Goal: Task Accomplishment & Management: Complete application form

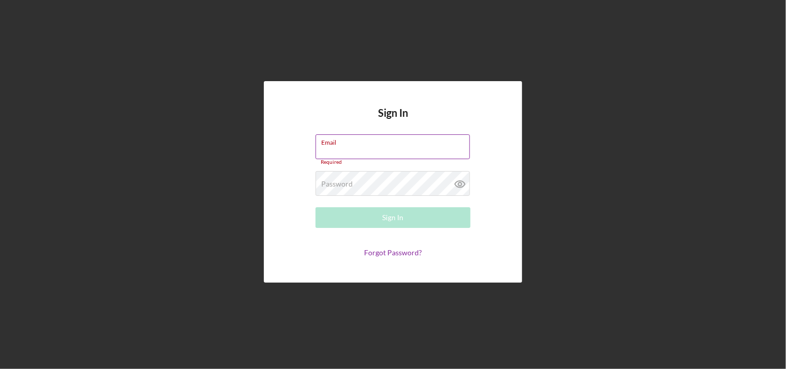
click at [345, 149] on input "Email" at bounding box center [393, 146] width 154 height 25
type input "[EMAIL_ADDRESS][DOMAIN_NAME]"
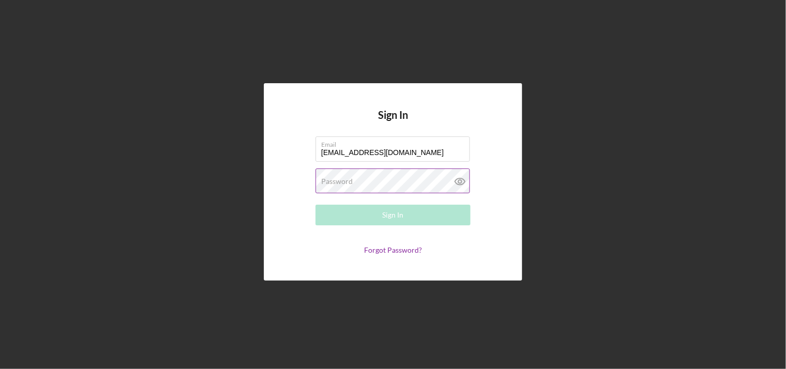
click at [345, 178] on label "Password" at bounding box center [337, 181] width 32 height 8
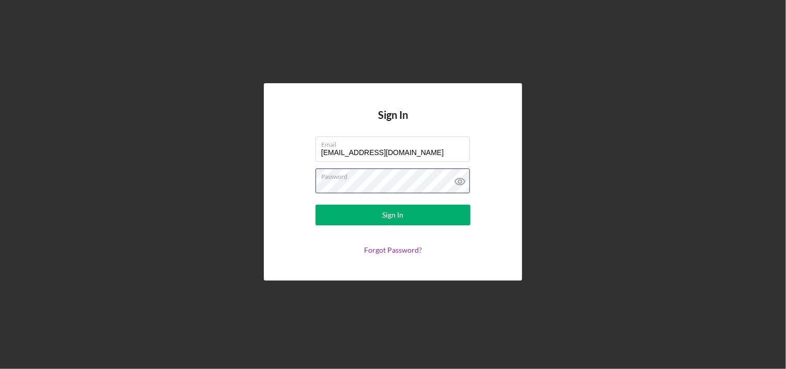
click at [316, 205] on button "Sign In" at bounding box center [393, 215] width 155 height 21
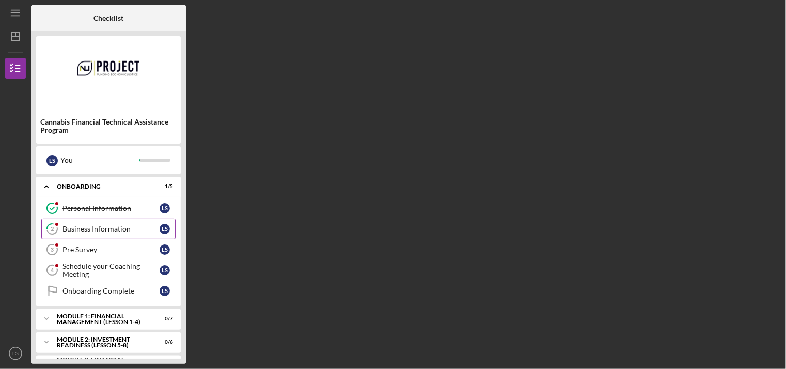
click at [127, 236] on link "2 Business Information L S" at bounding box center [108, 229] width 134 height 21
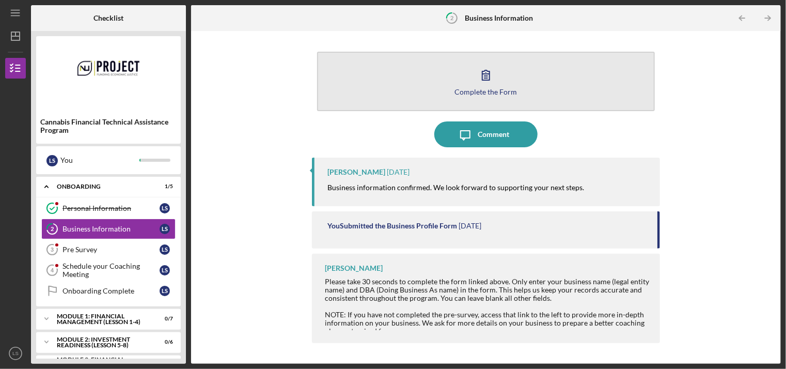
click at [479, 88] on div "Complete the Form" at bounding box center [486, 92] width 63 height 8
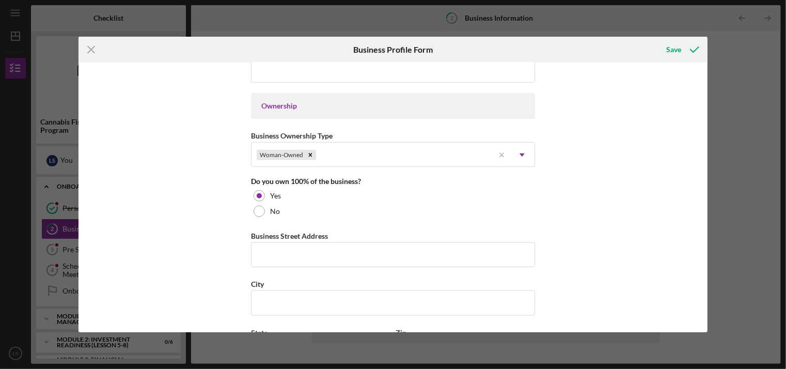
scroll to position [517, 0]
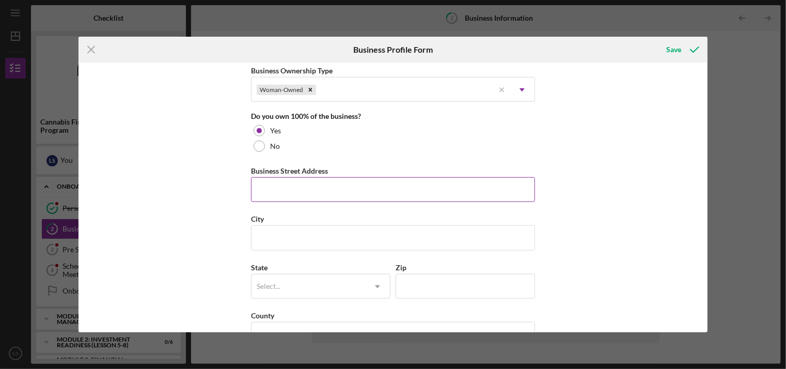
click at [282, 191] on input "Business Street Address" at bounding box center [393, 189] width 284 height 25
type input "6503"
click at [595, 18] on div "Icon/Menu Close Business Profile Form Save Business Name [PERSON_NAME] LLc DBA …" at bounding box center [393, 184] width 786 height 369
click at [643, 321] on div "Business Name [PERSON_NAME] LLc DBA [PERSON_NAME] Business Start Date Legal Str…" at bounding box center [393, 197] width 629 height 269
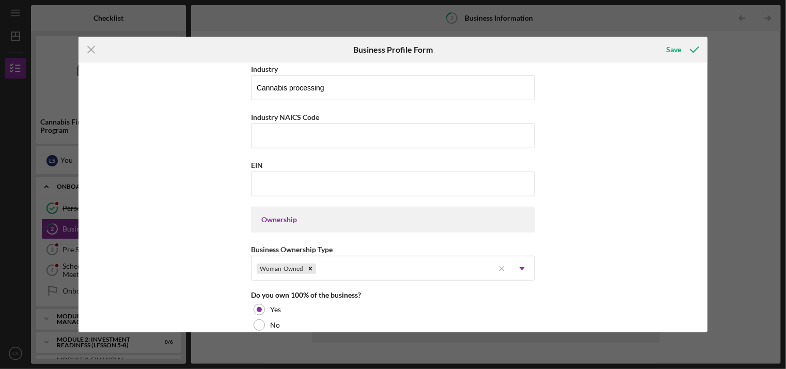
scroll to position [310, 0]
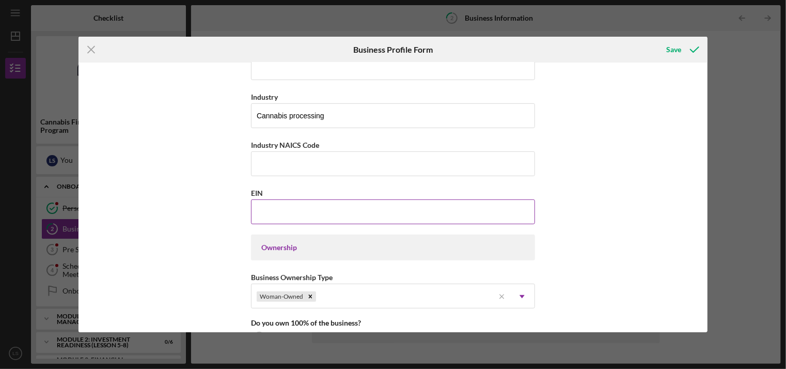
click at [309, 204] on input "EIN" at bounding box center [393, 211] width 284 height 25
click at [269, 211] on input "[US_EMPLOYER_IDENTIFICATION_NUMBER]" at bounding box center [393, 211] width 284 height 25
click at [267, 209] on input "[US_EMPLOYER_IDENTIFICATION_NUMBER]" at bounding box center [393, 211] width 284 height 25
click at [268, 209] on input "[US_EMPLOYER_IDENTIFICATION_NUMBER]" at bounding box center [393, 211] width 284 height 25
click at [267, 209] on input "[US_EMPLOYER_IDENTIFICATION_NUMBER]" at bounding box center [393, 211] width 284 height 25
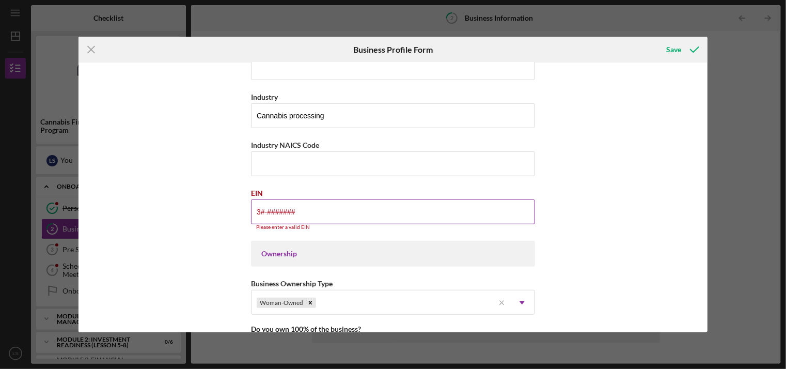
type input "3#-#######"
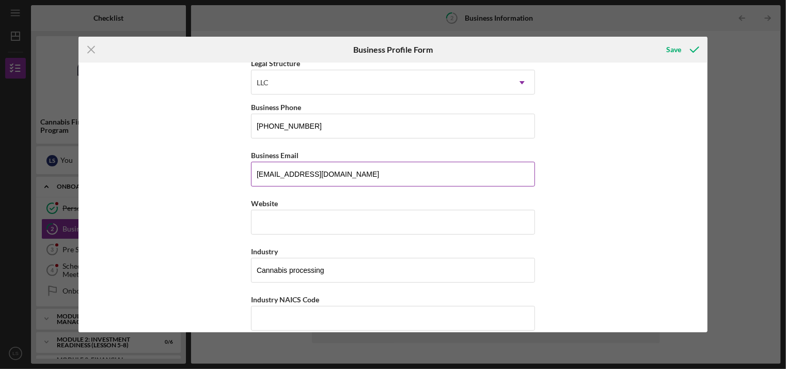
scroll to position [155, 0]
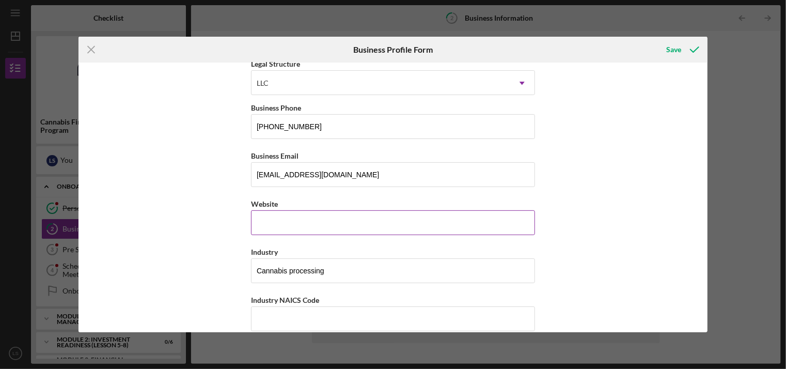
type input "[US_EMPLOYER_IDENTIFICATION_NUMBER]"
click at [286, 219] on input "Website" at bounding box center [393, 222] width 284 height 25
type input "n"
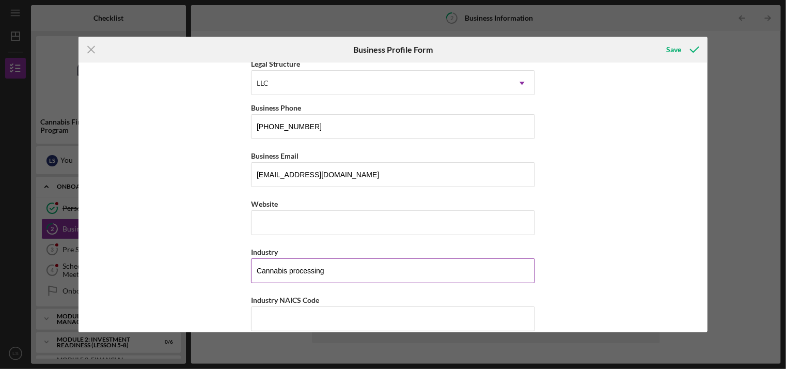
click at [355, 262] on input "Cannabis processing" at bounding box center [393, 270] width 284 height 25
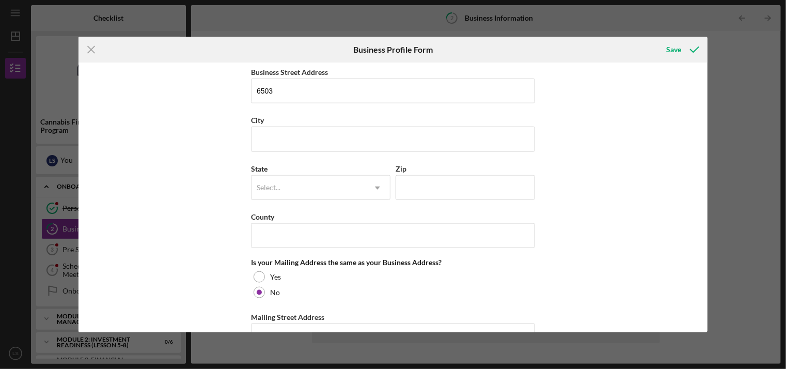
scroll to position [620, 0]
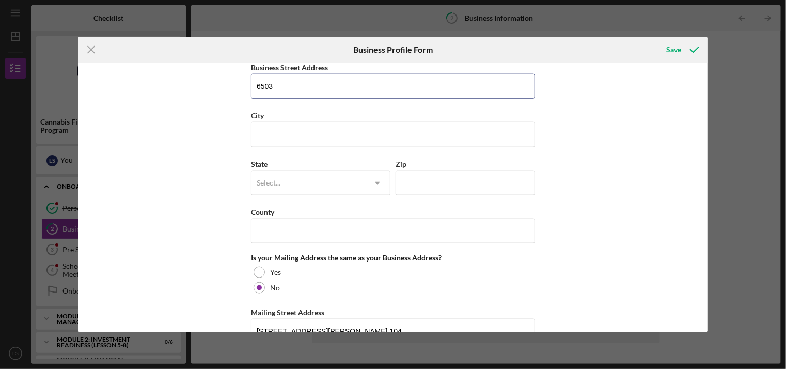
drag, startPoint x: 289, startPoint y: 87, endPoint x: 237, endPoint y: 83, distance: 52.4
click at [237, 83] on div "Business Name [PERSON_NAME] LLc DBA [PERSON_NAME] Business Start Date Legal Str…" at bounding box center [393, 197] width 629 height 269
paste input "[GEOGRAPHIC_DATA]"
drag, startPoint x: 314, startPoint y: 85, endPoint x: 390, endPoint y: 91, distance: 75.7
click at [410, 90] on input "[STREET_ADDRESS]" at bounding box center [393, 86] width 284 height 25
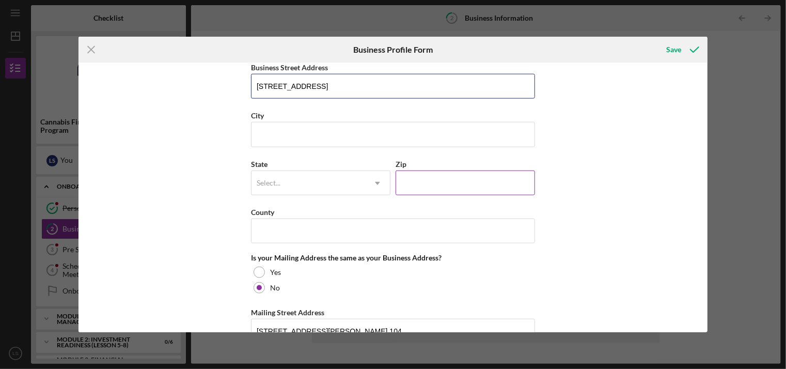
type input "[STREET_ADDRESS]"
click at [408, 182] on input "Zip" at bounding box center [465, 182] width 139 height 25
type input "21237"
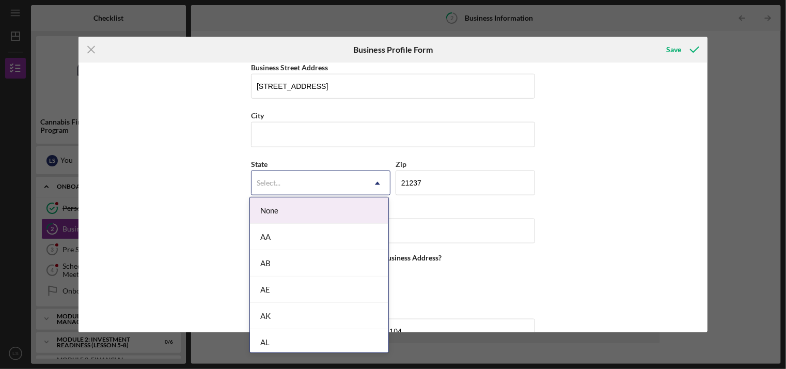
click at [336, 182] on div "Select..." at bounding box center [309, 184] width 114 height 24
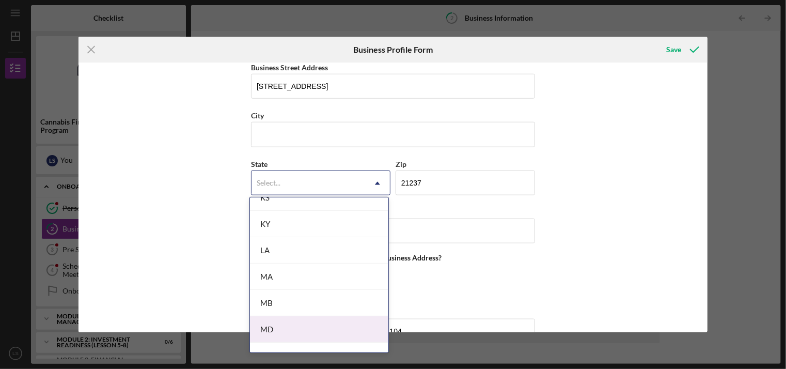
click at [271, 328] on div "MD" at bounding box center [319, 329] width 138 height 26
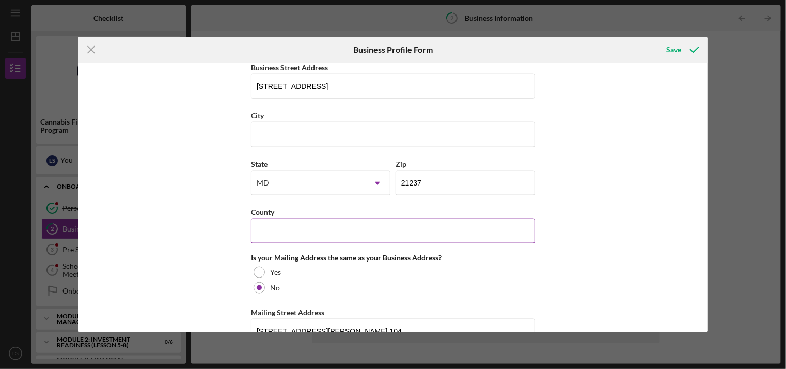
click at [281, 229] on input "County" at bounding box center [393, 231] width 284 height 25
click at [203, 204] on div "Business Name [PERSON_NAME] LLc DBA [PERSON_NAME] Business Start Date Legal Str…" at bounding box center [393, 197] width 629 height 269
click at [297, 234] on input "County" at bounding box center [393, 231] width 284 height 25
type input "b"
type input "[GEOGRAPHIC_DATA]"
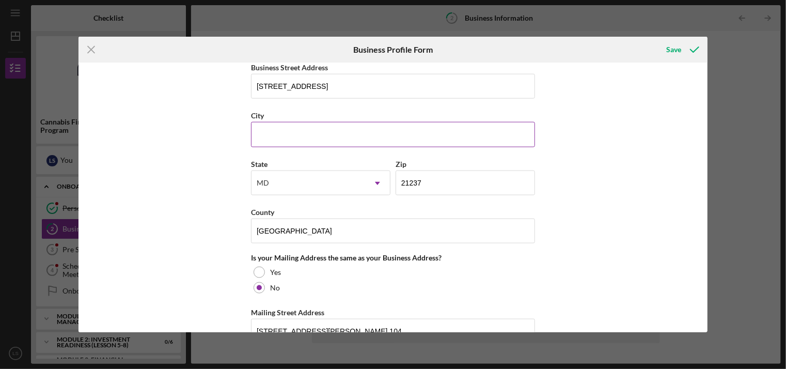
click at [332, 135] on input "City" at bounding box center [393, 134] width 284 height 25
type input "[GEOGRAPHIC_DATA]"
click at [590, 198] on div "Business Name [PERSON_NAME] LLc DBA [PERSON_NAME] Business Start Date Legal Str…" at bounding box center [393, 197] width 629 height 269
drag, startPoint x: 309, startPoint y: 86, endPoint x: 372, endPoint y: 88, distance: 63.0
click at [376, 86] on input "[STREET_ADDRESS]" at bounding box center [393, 86] width 284 height 25
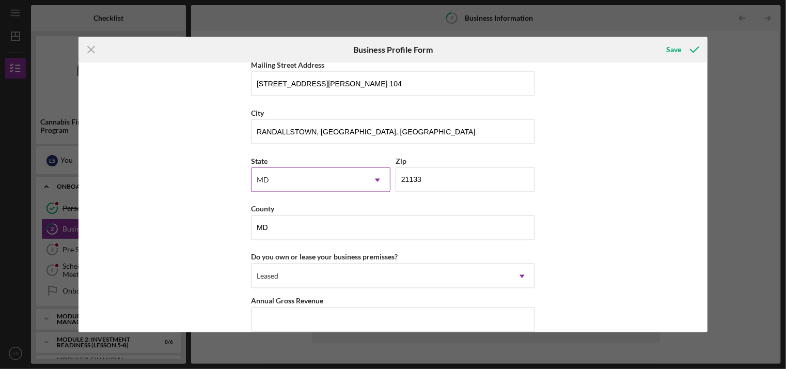
scroll to position [975, 0]
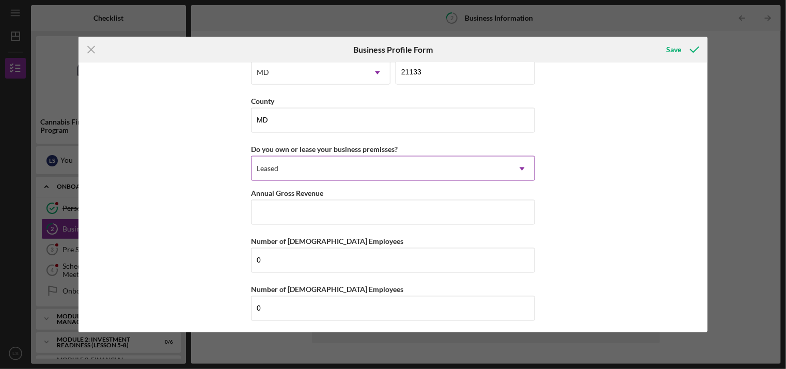
type input "[STREET_ADDRESS]"
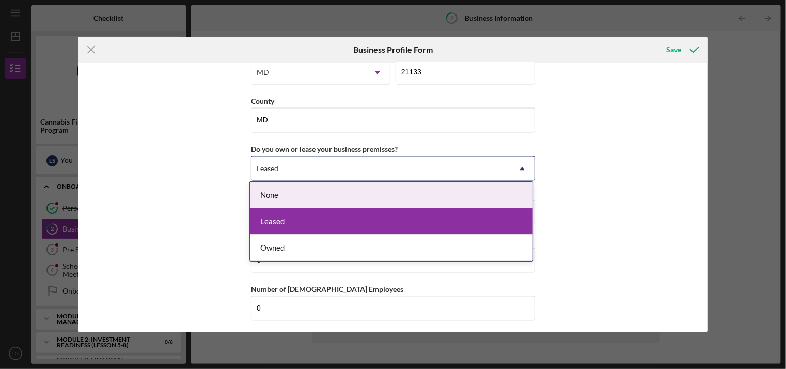
click at [291, 170] on div "Leased" at bounding box center [381, 169] width 258 height 24
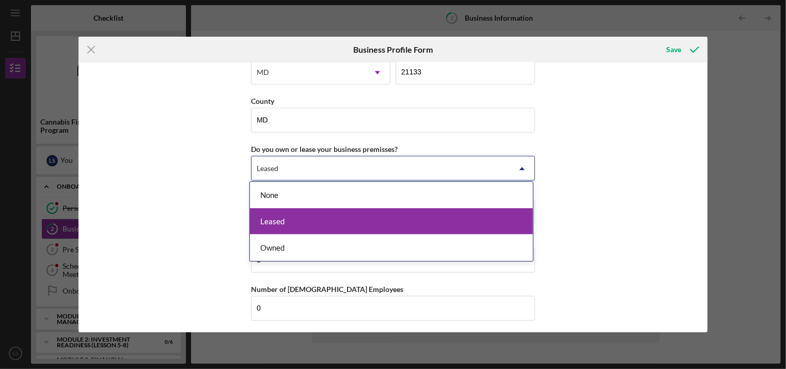
click at [273, 224] on div "Leased" at bounding box center [391, 221] width 283 height 26
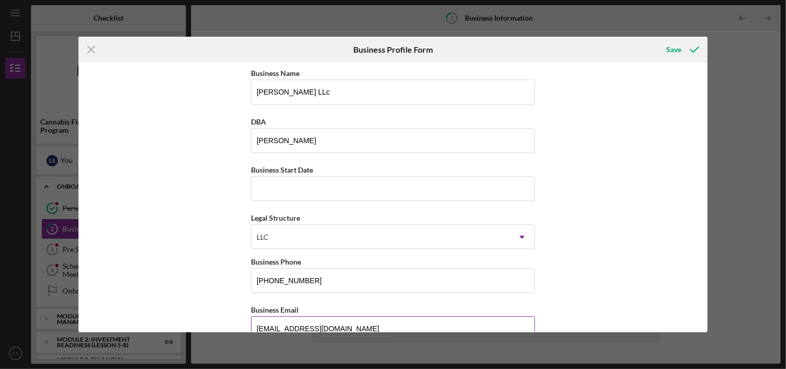
scroll to position [0, 0]
click at [675, 50] on div "Save" at bounding box center [674, 49] width 15 height 21
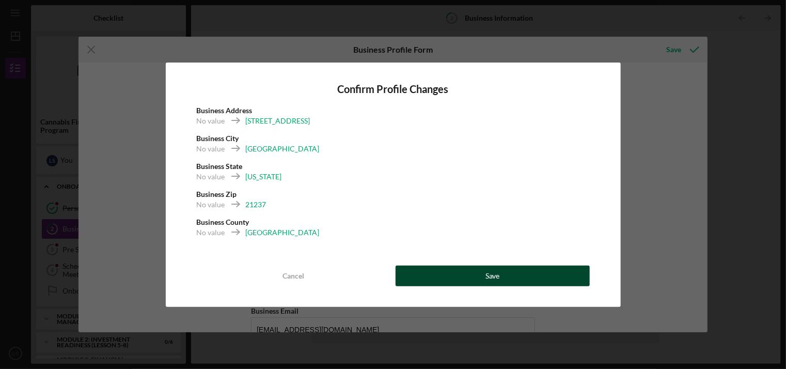
click at [484, 273] on button "Save" at bounding box center [493, 276] width 194 height 21
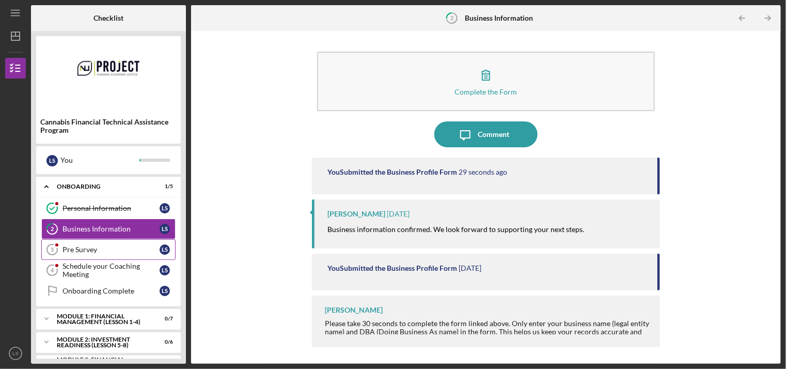
click at [77, 251] on div "Pre Survey" at bounding box center [111, 249] width 97 height 8
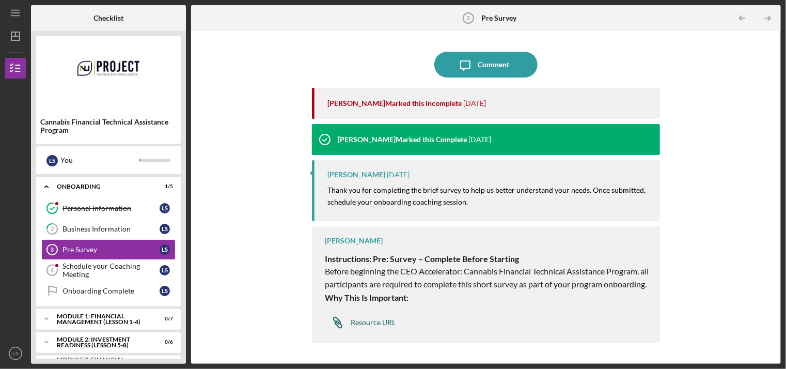
click at [373, 322] on div "Resource URL" at bounding box center [373, 322] width 45 height 8
